Goal: Navigation & Orientation: Go to known website

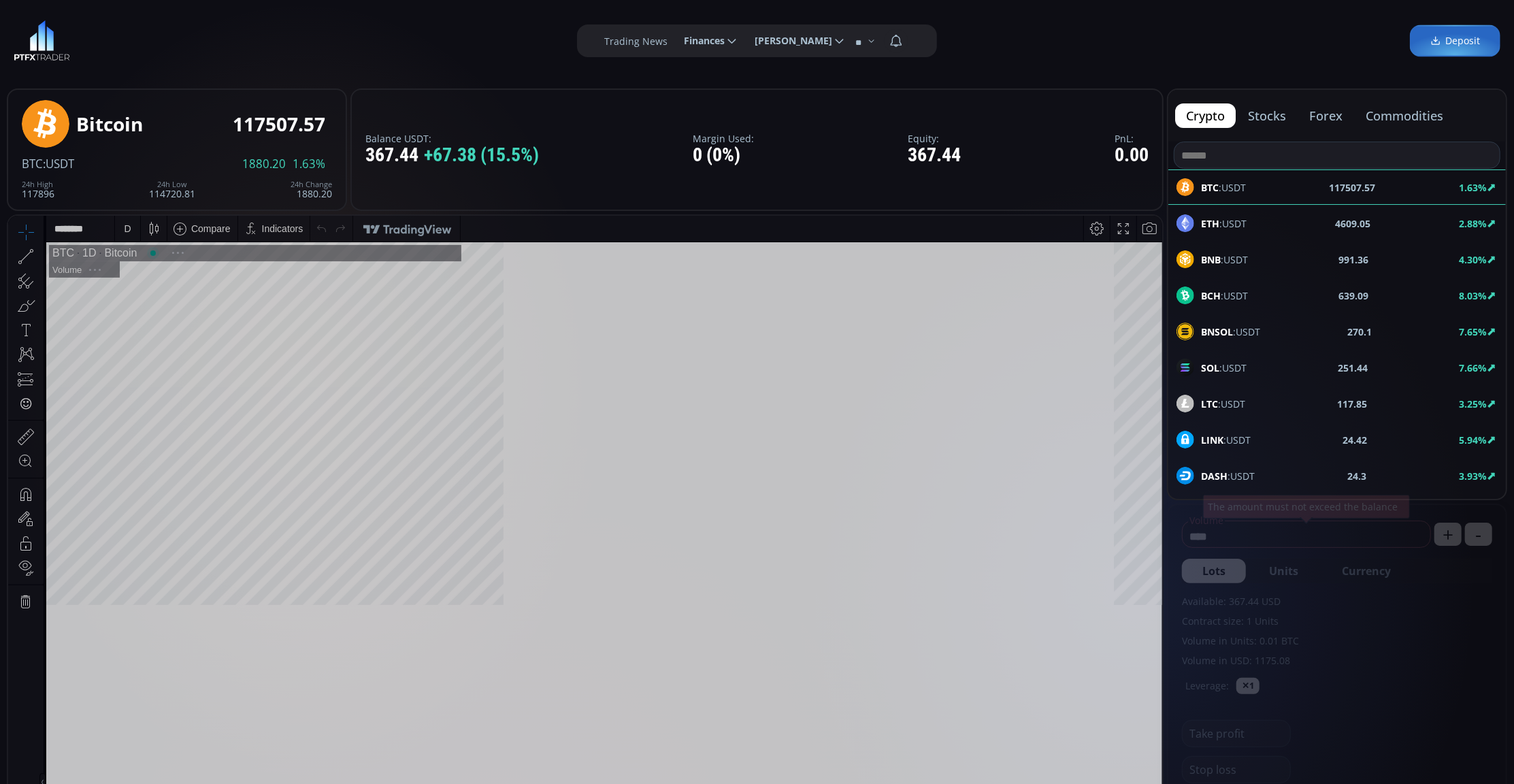
scroll to position [193, 0]
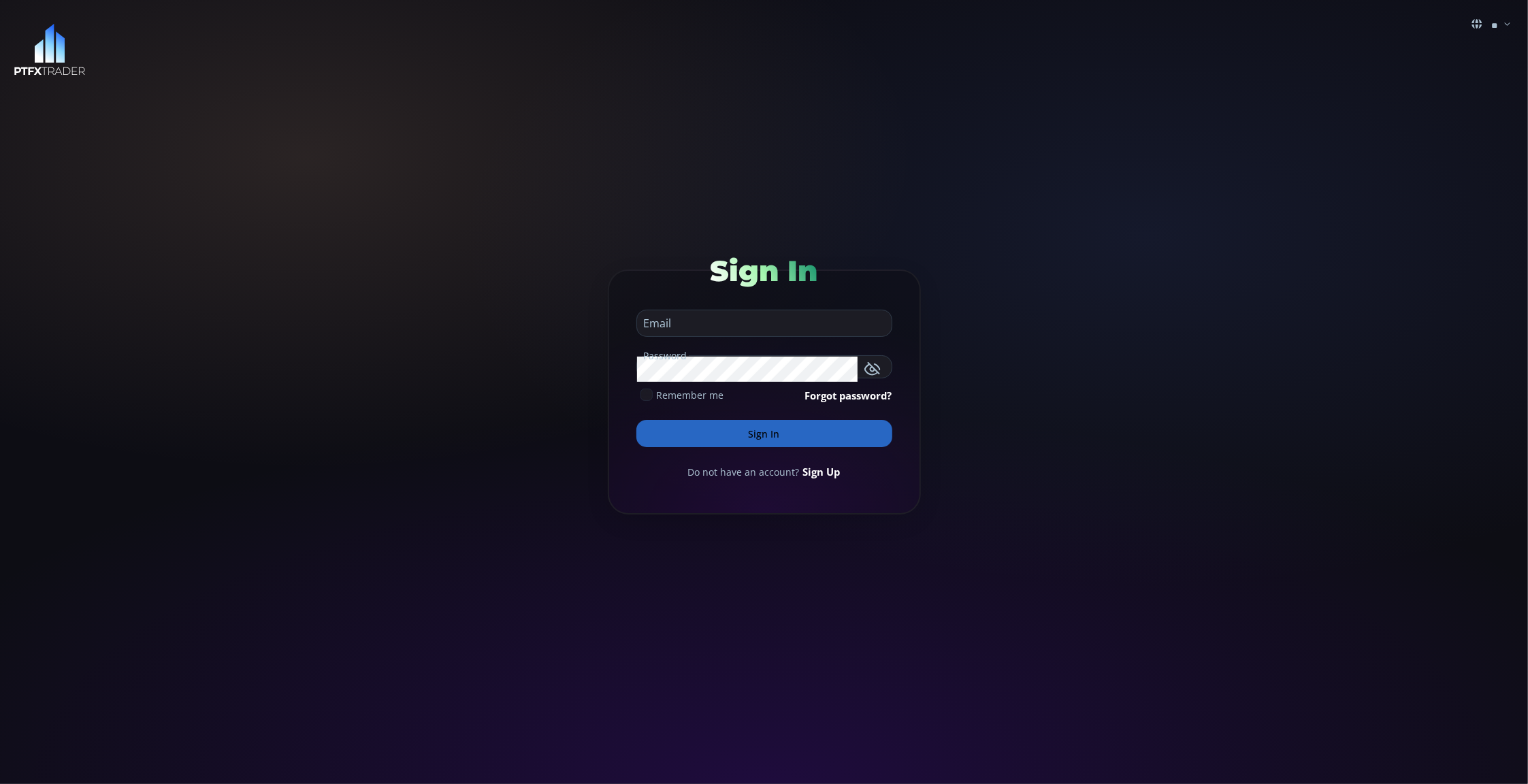
click at [1041, 640] on div "** en it ro fr de Sign In Email Password Remember me Forgot password? Sign In D…" at bounding box center [764, 392] width 1528 height 784
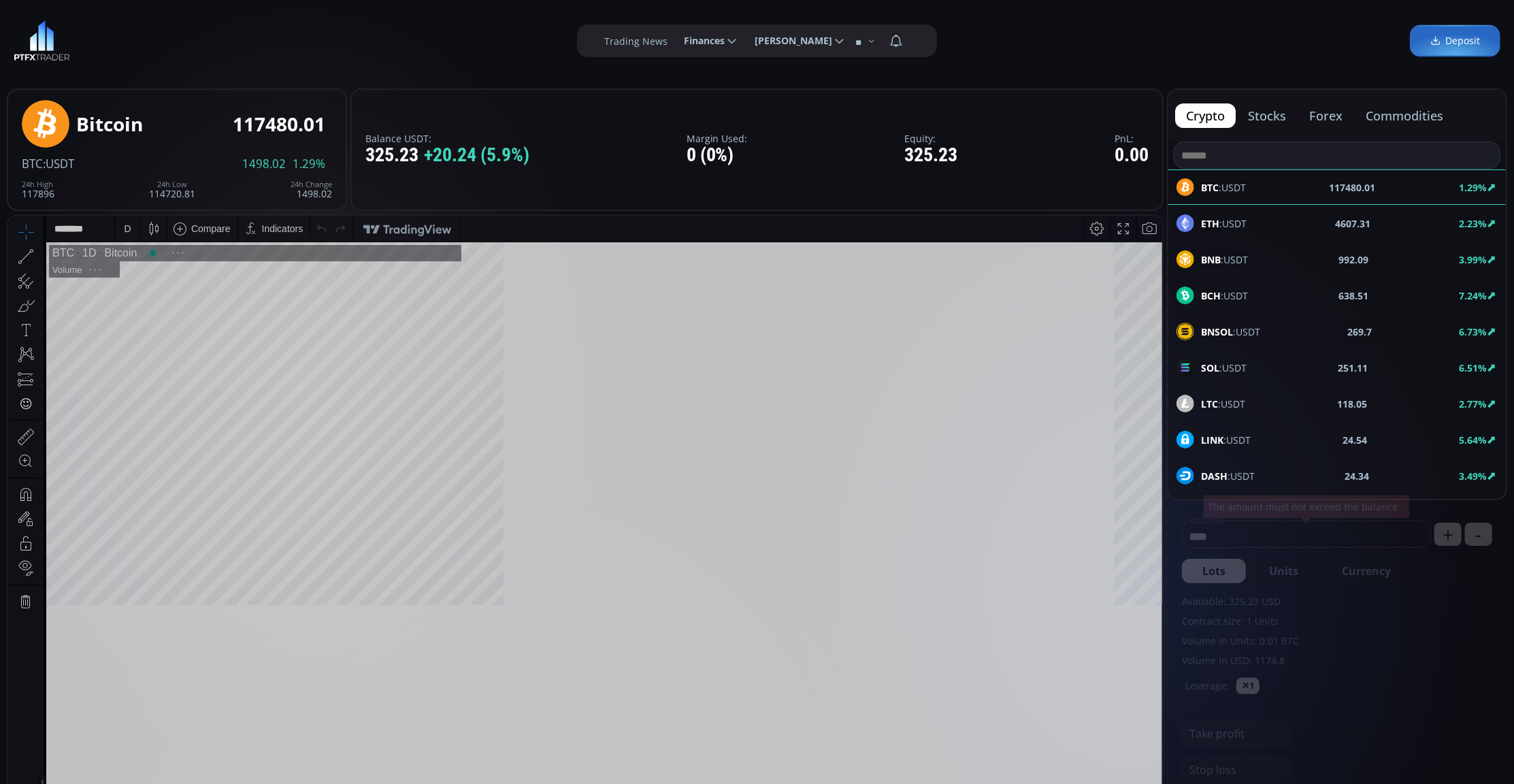
scroll to position [193, 0]
